Goal: Find specific page/section: Find specific page/section

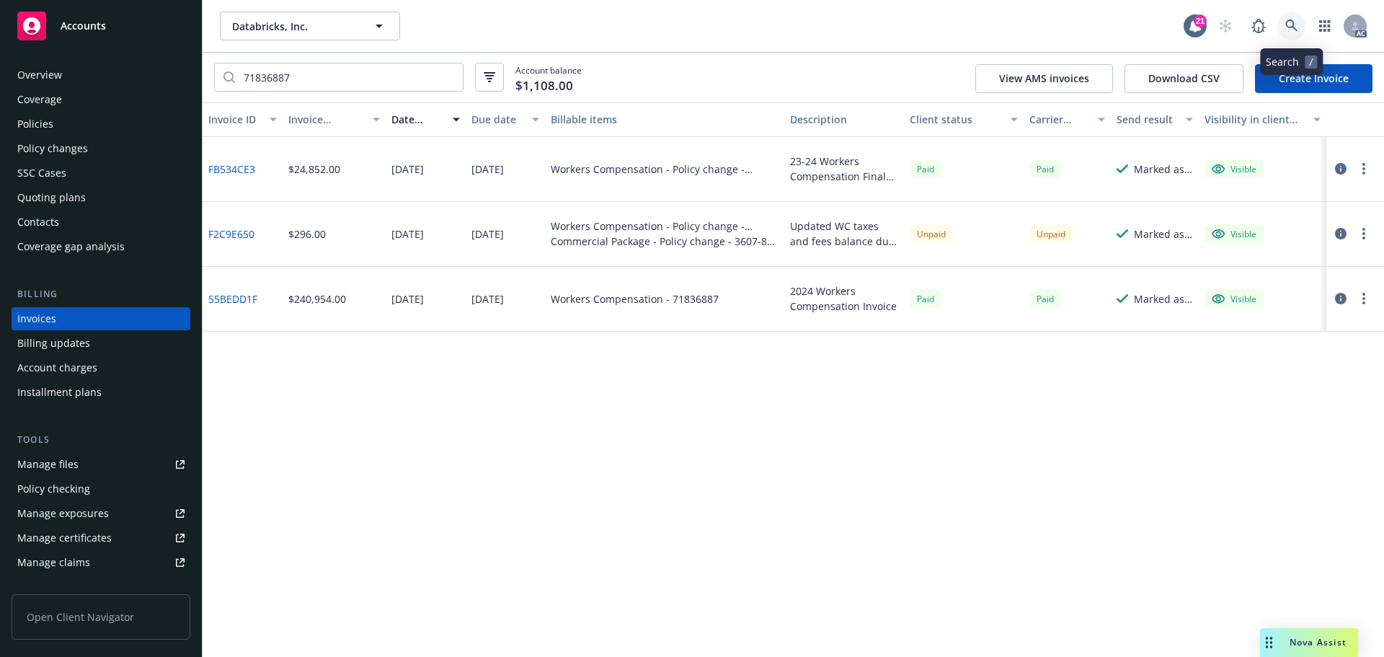
click at [1293, 27] on icon at bounding box center [1292, 25] width 12 height 12
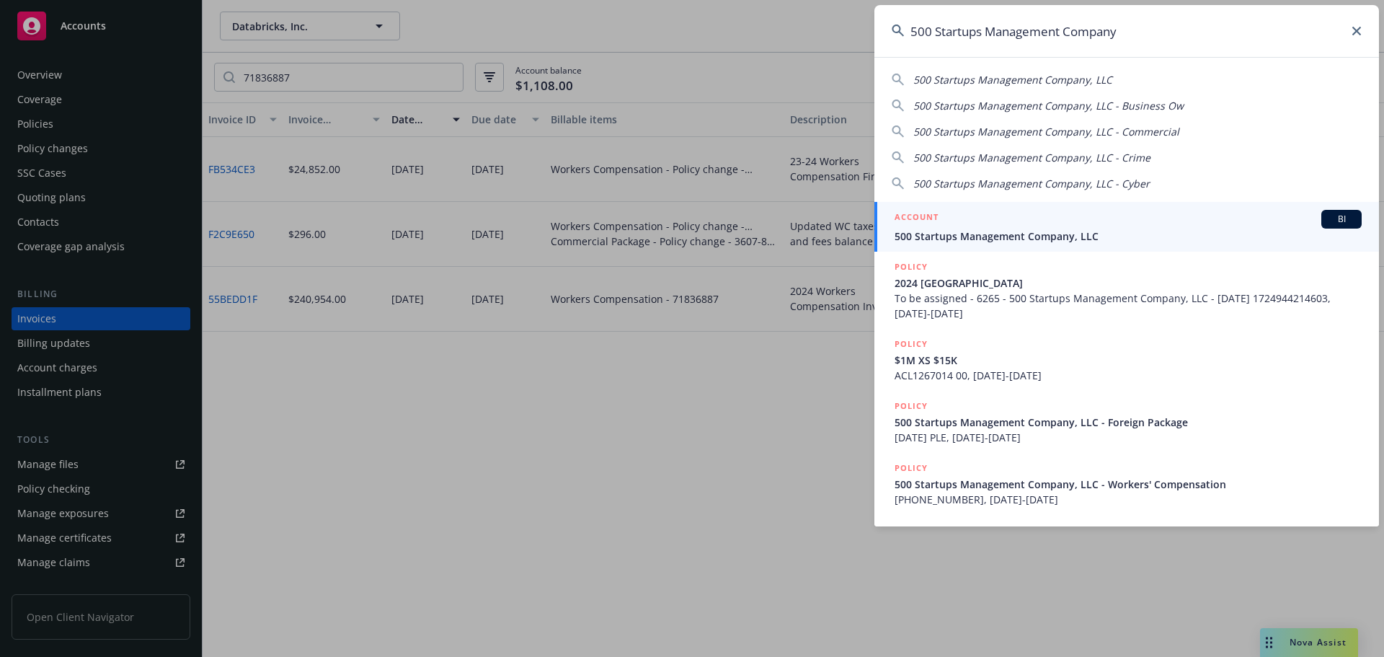
type input "500 Startups Management Company"
click at [1087, 231] on span "500 Startups Management Company, LLC" at bounding box center [1128, 236] width 467 height 15
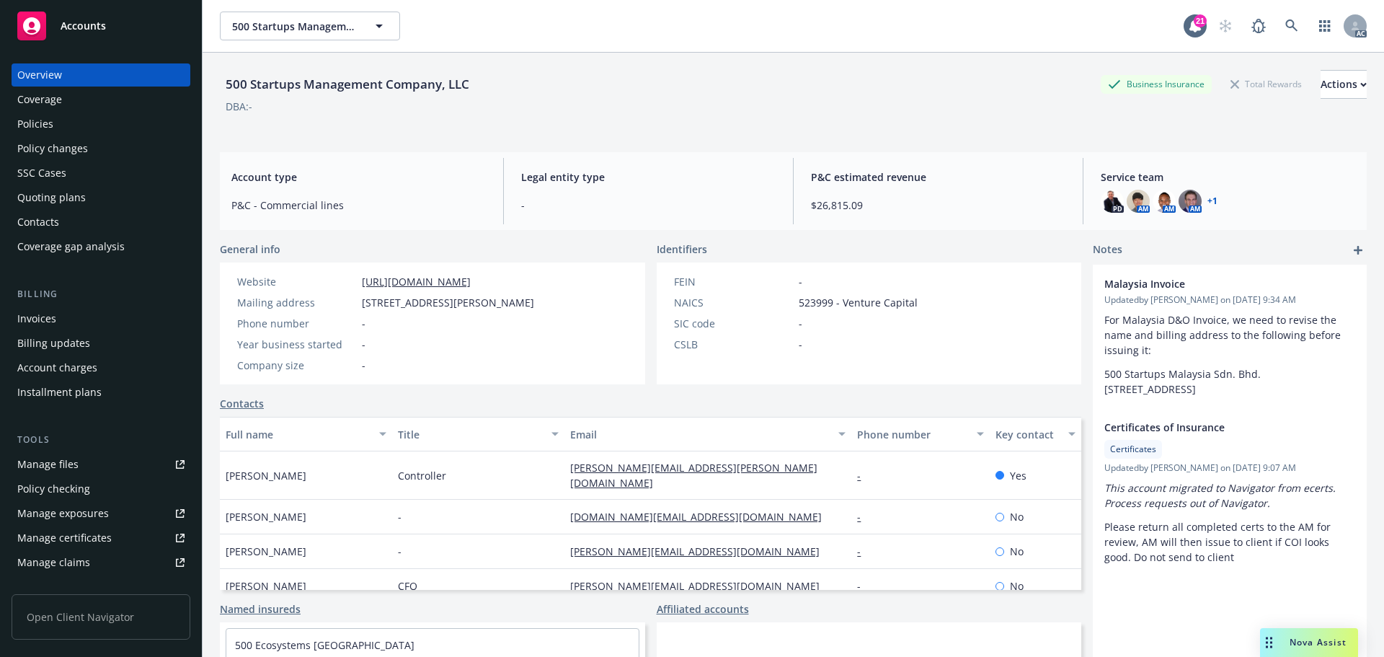
click at [60, 131] on div "Policies" at bounding box center [100, 123] width 167 height 23
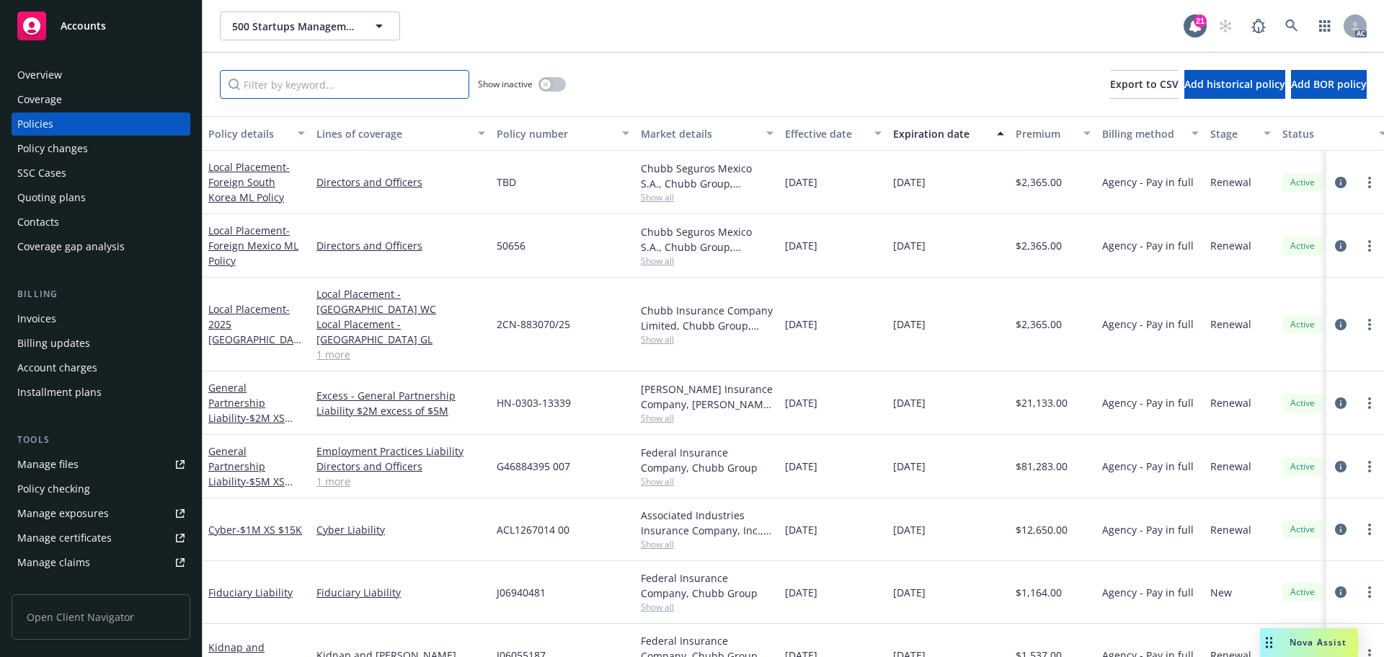
click at [310, 82] on input "Filter by keyword..." at bounding box center [344, 84] width 249 height 29
paste input "HN-0303-13339"
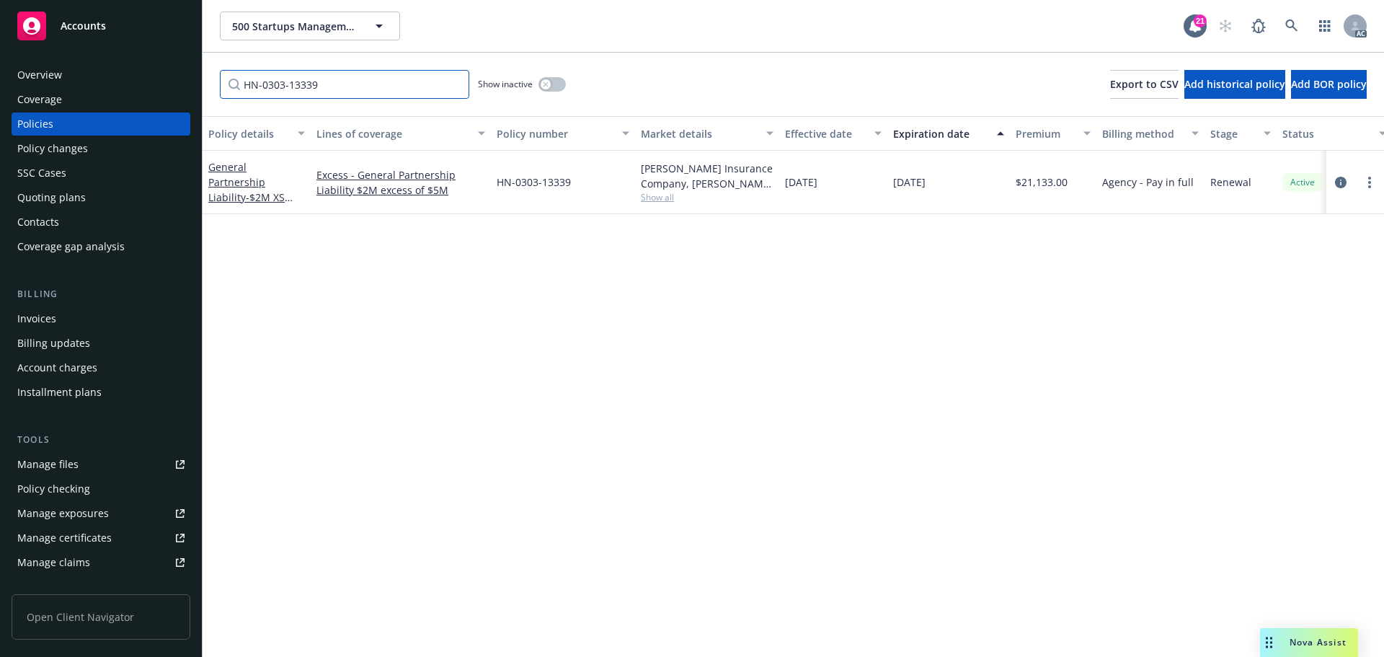
type input "HN-0303-13339"
click at [51, 152] on div "Policy changes" at bounding box center [52, 148] width 71 height 23
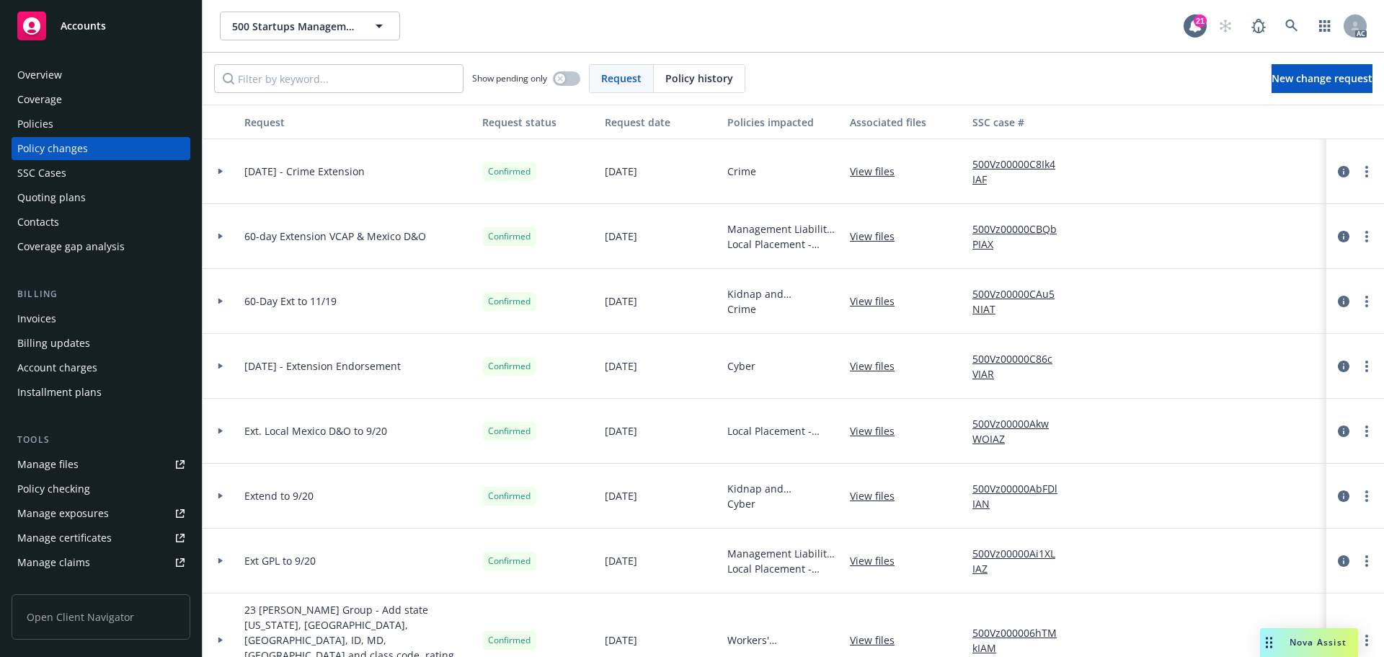
click at [683, 74] on span "Policy history" at bounding box center [699, 78] width 68 height 15
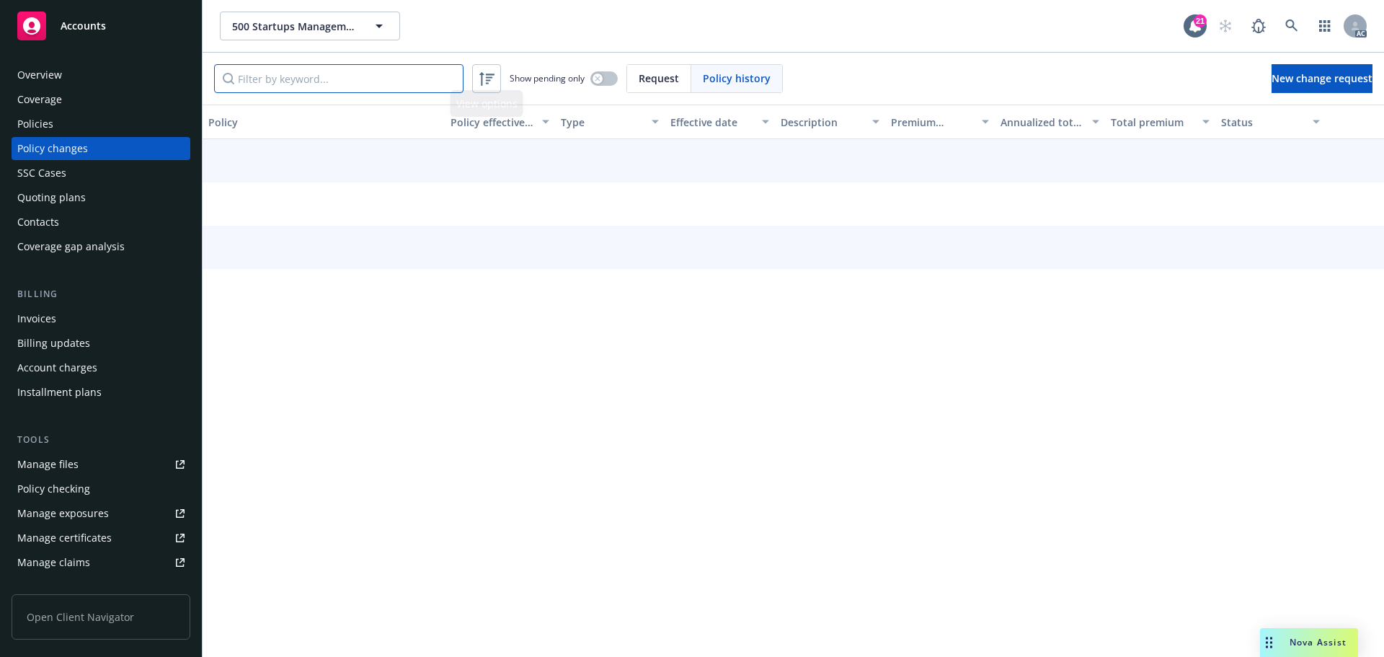
click at [396, 80] on input "Filter by keyword..." at bounding box center [338, 78] width 249 height 29
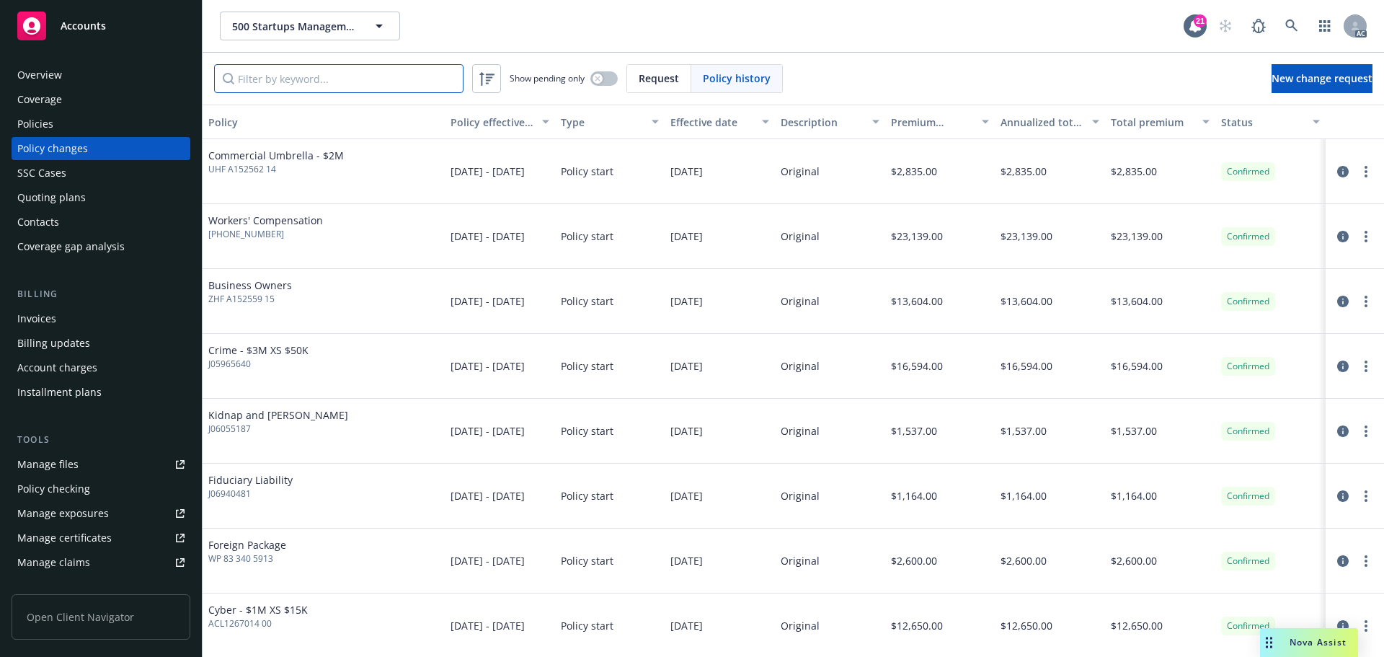
paste input "HN-0303-13339"
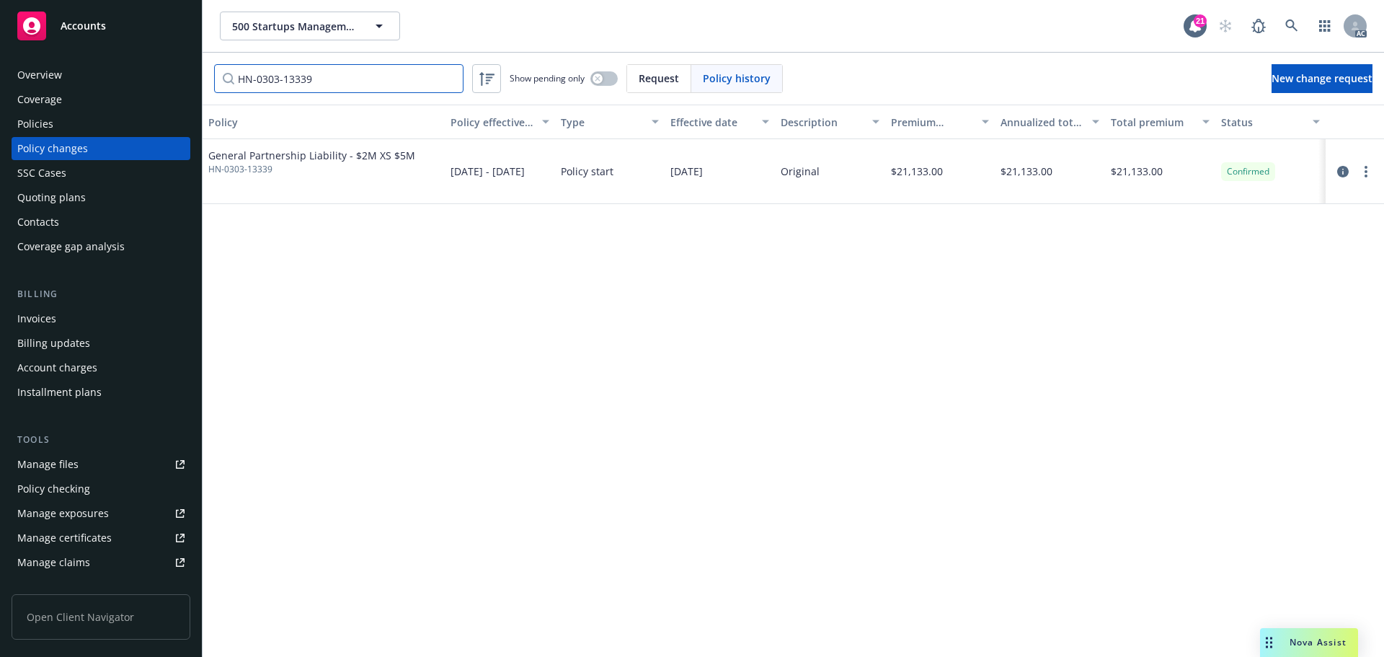
type input "HN-0303-13339"
